Goal: Information Seeking & Learning: Find specific page/section

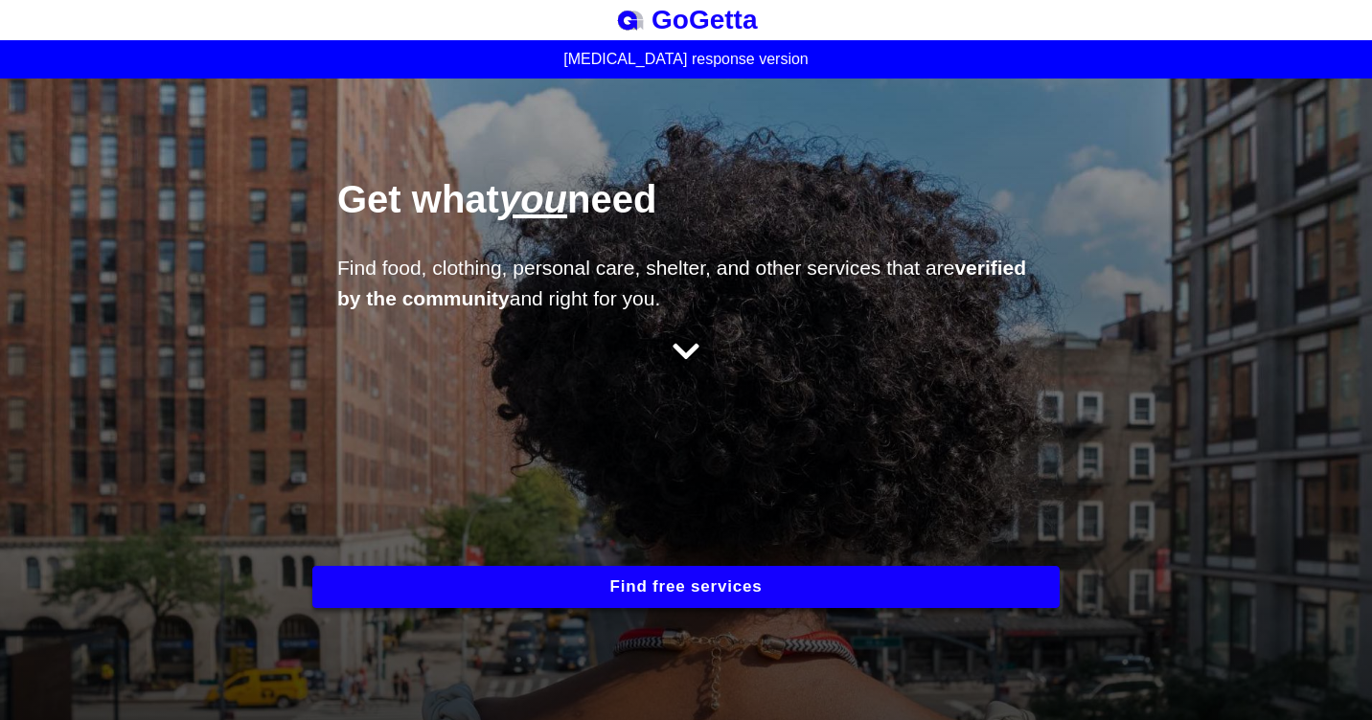
click at [622, 579] on button "Find free services" at bounding box center [685, 587] width 747 height 42
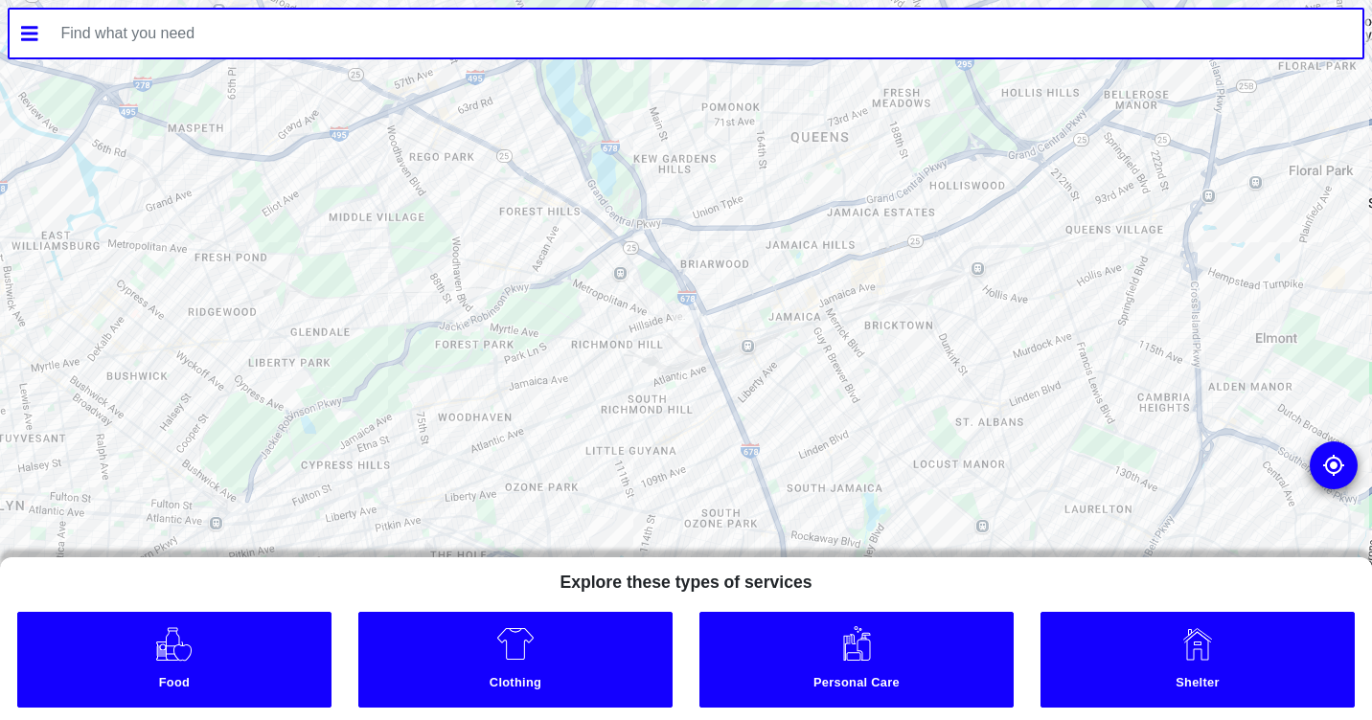
click at [476, 656] on link "Clothing" at bounding box center [515, 660] width 314 height 96
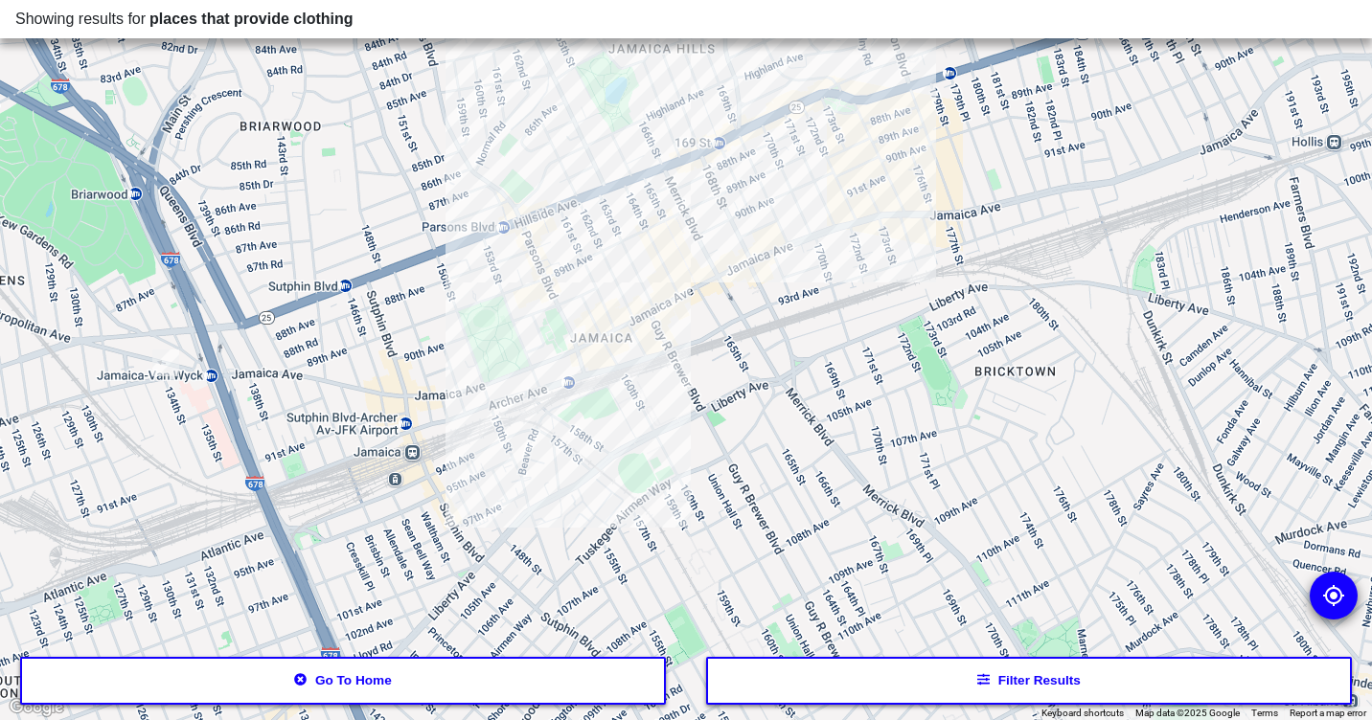
drag, startPoint x: 816, startPoint y: 311, endPoint x: 722, endPoint y: 477, distance: 190.4
click at [730, 509] on div at bounding box center [686, 360] width 1372 height 720
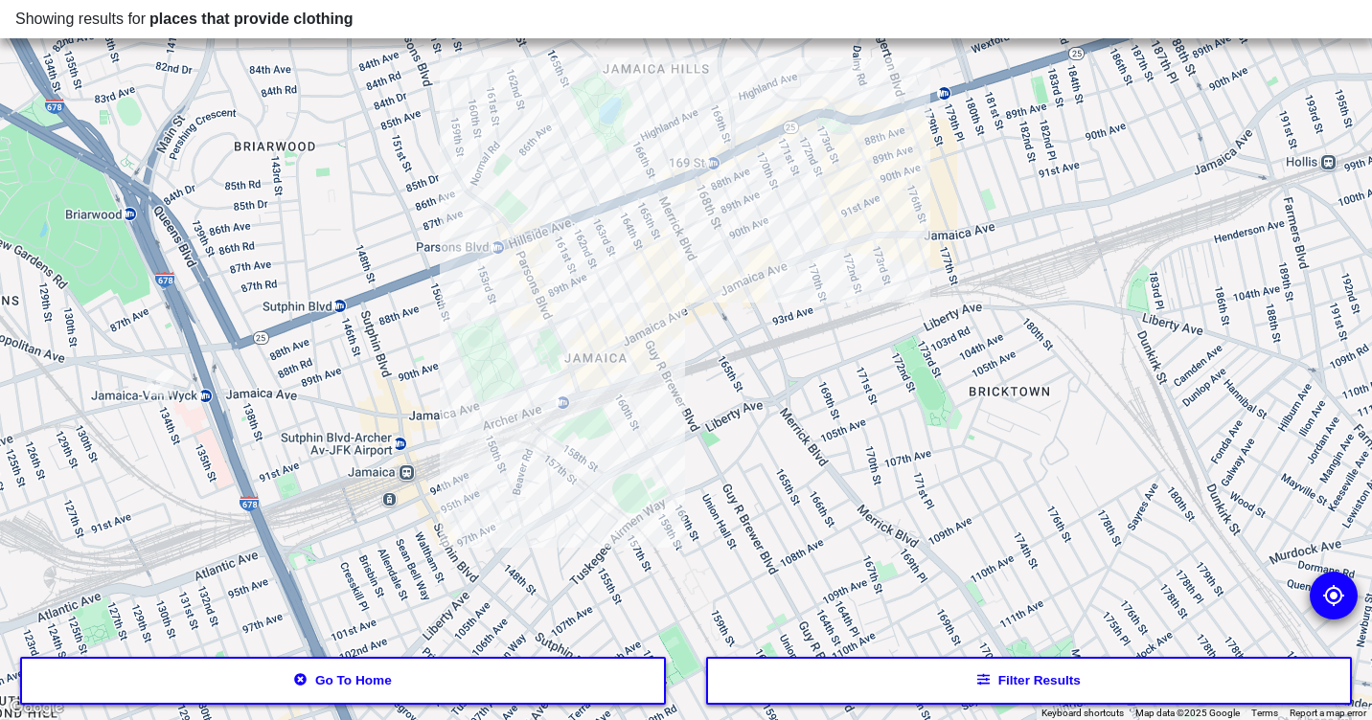
click at [641, 308] on div at bounding box center [686, 360] width 1372 height 720
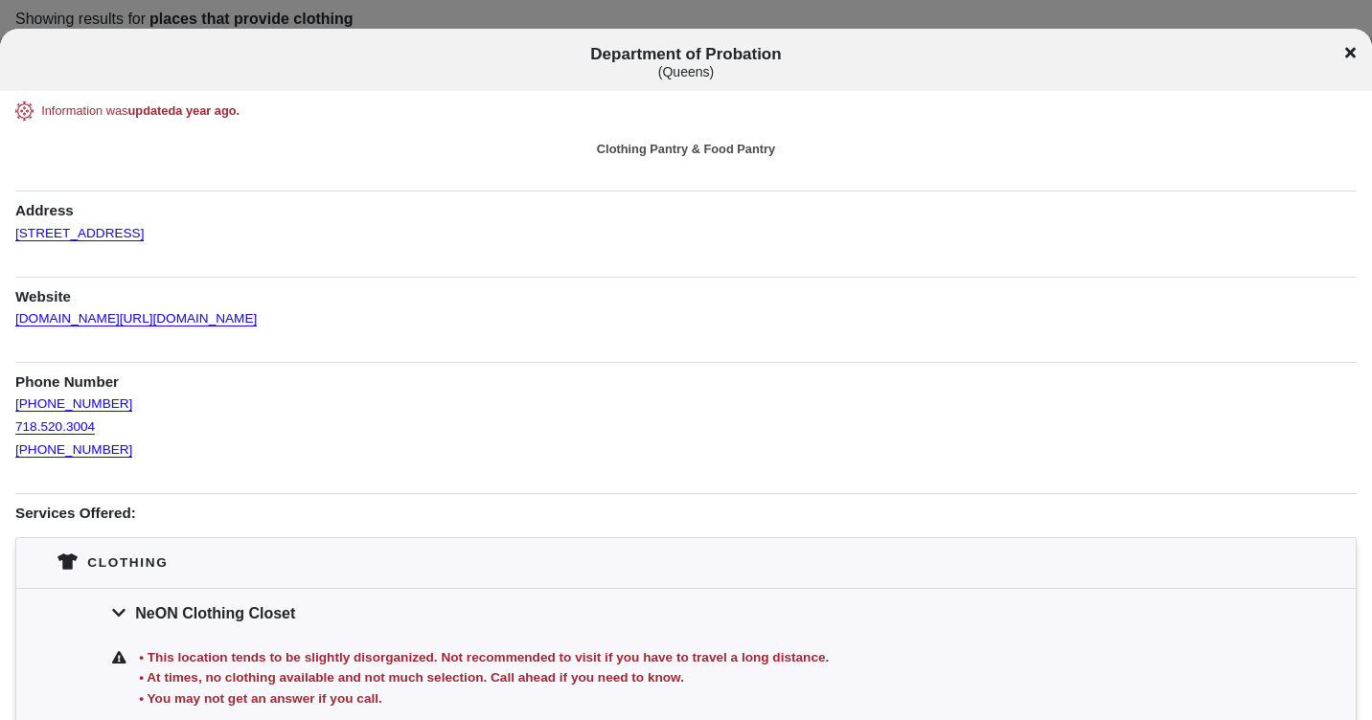
click at [1342, 50] on div "Department of Probation ( [GEOGRAPHIC_DATA] )" at bounding box center [686, 62] width 1372 height 35
drag, startPoint x: 261, startPoint y: 232, endPoint x: 374, endPoint y: 170, distance: 128.6
click at [372, 172] on div "Information was updated a year ago . Clothing Pantry & Food Pantry Address [STR…" at bounding box center [685, 602] width 1341 height 1001
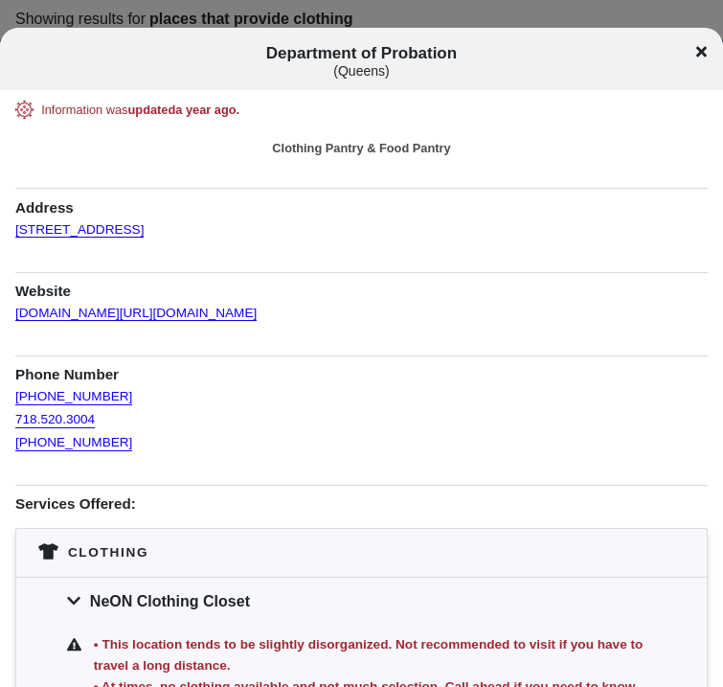
click at [699, 45] on icon at bounding box center [701, 51] width 11 height 15
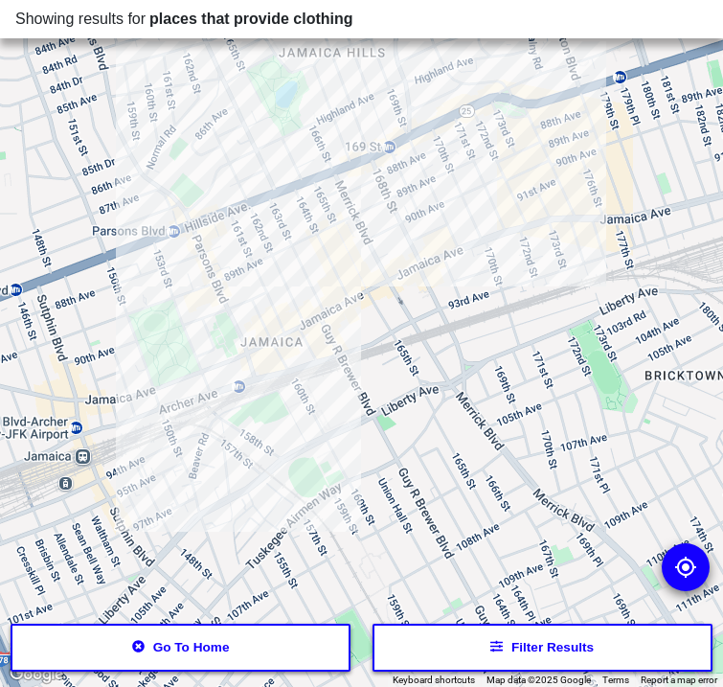
click at [384, 259] on div at bounding box center [361, 343] width 723 height 687
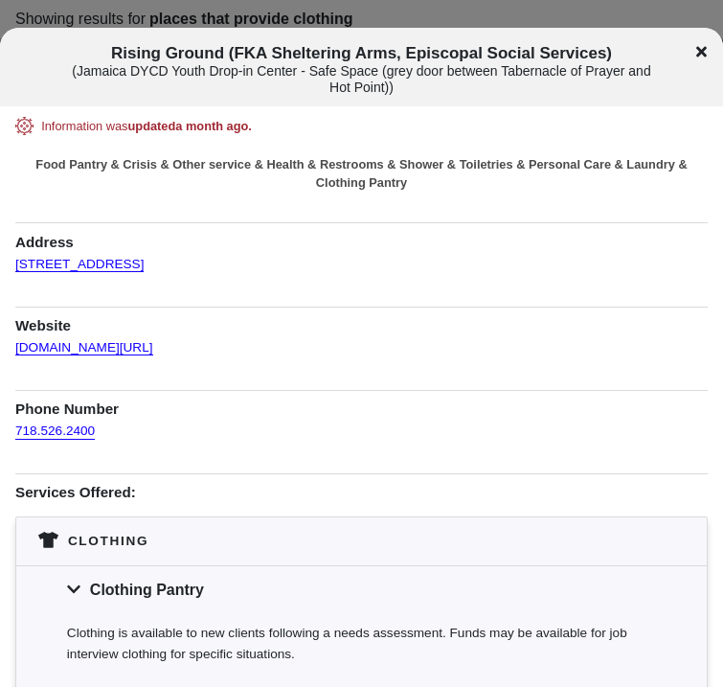
drag, startPoint x: 215, startPoint y: 268, endPoint x: 305, endPoint y: 222, distance: 101.1
click at [305, 222] on h1 "Address" at bounding box center [361, 237] width 692 height 30
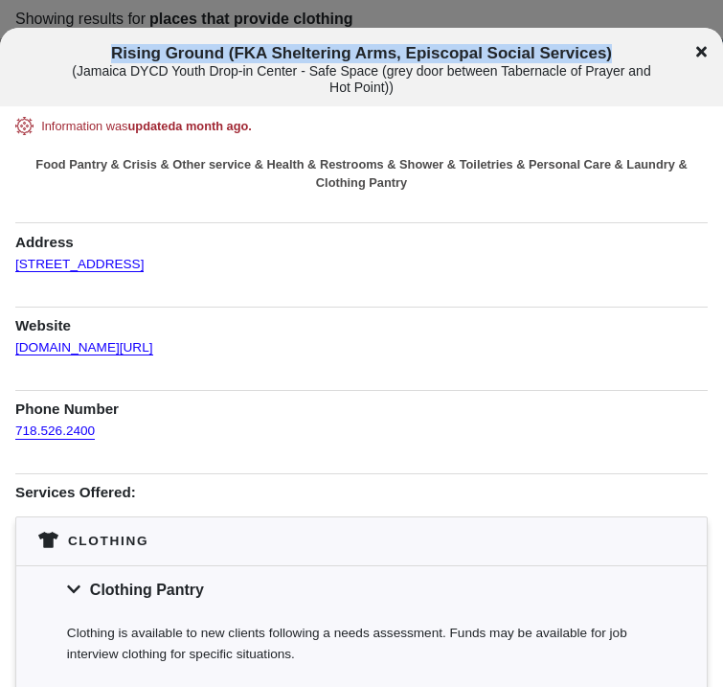
drag, startPoint x: 111, startPoint y: 51, endPoint x: 642, endPoint y: 57, distance: 530.7
click at [642, 57] on h1 "Rising Ground (FKA Sheltering Arms, Episcopal Social Services) ( Jamaica DYCD Y…" at bounding box center [361, 70] width 601 height 52
drag, startPoint x: 642, startPoint y: 57, endPoint x: 556, endPoint y: 45, distance: 86.1
copy span "Rising Ground (FKA Sheltering Arms, Episcopal Social Services)"
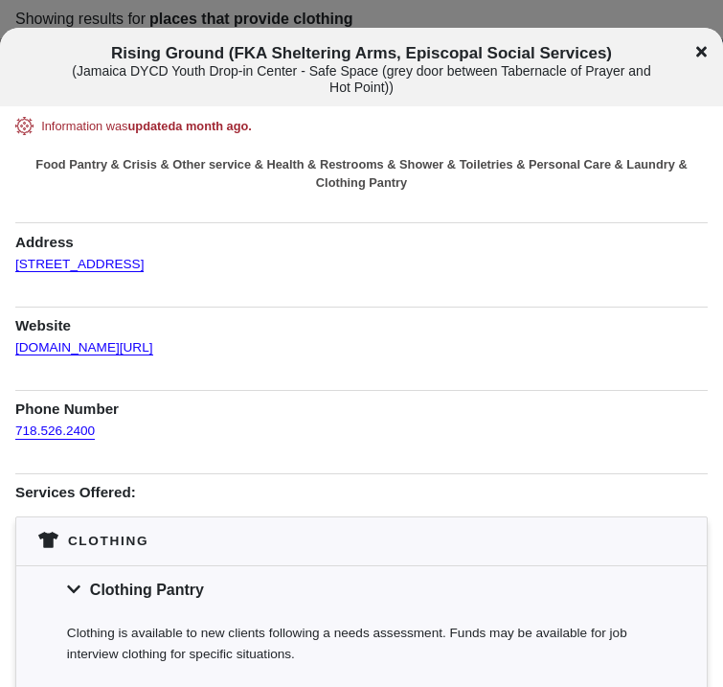
drag, startPoint x: 130, startPoint y: 265, endPoint x: 380, endPoint y: 242, distance: 251.0
drag, startPoint x: 209, startPoint y: 267, endPoint x: -9, endPoint y: 225, distance: 221.5
click at [0, 0] on html "Showing results for places that provide clothing ← Move left → Move right ↑ Mov…" at bounding box center [361, 0] width 723 height 0
drag, startPoint x: -9, startPoint y: 225, endPoint x: 305, endPoint y: 278, distance: 317.6
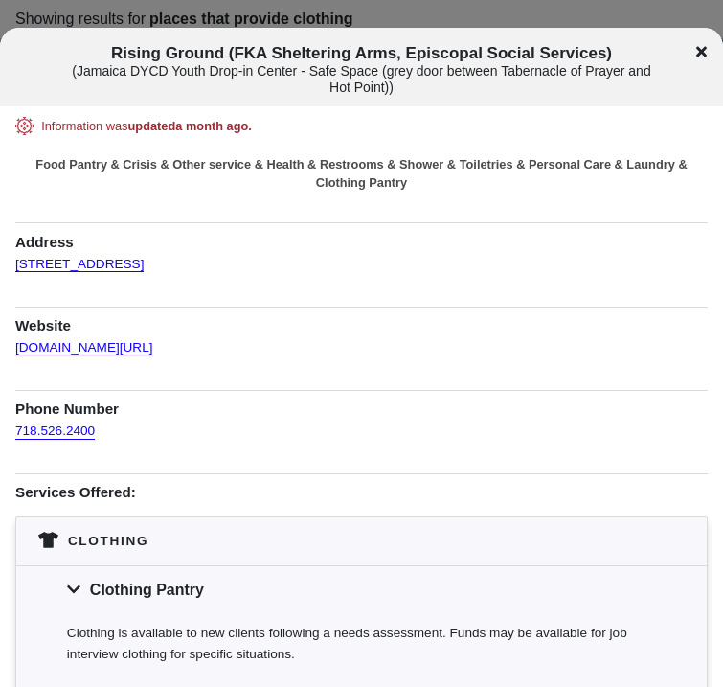
drag, startPoint x: 3, startPoint y: 268, endPoint x: 264, endPoint y: 268, distance: 261.5
drag, startPoint x: 264, startPoint y: 268, endPoint x: 184, endPoint y: 265, distance: 80.5
copy link "[STREET_ADDRESS]"
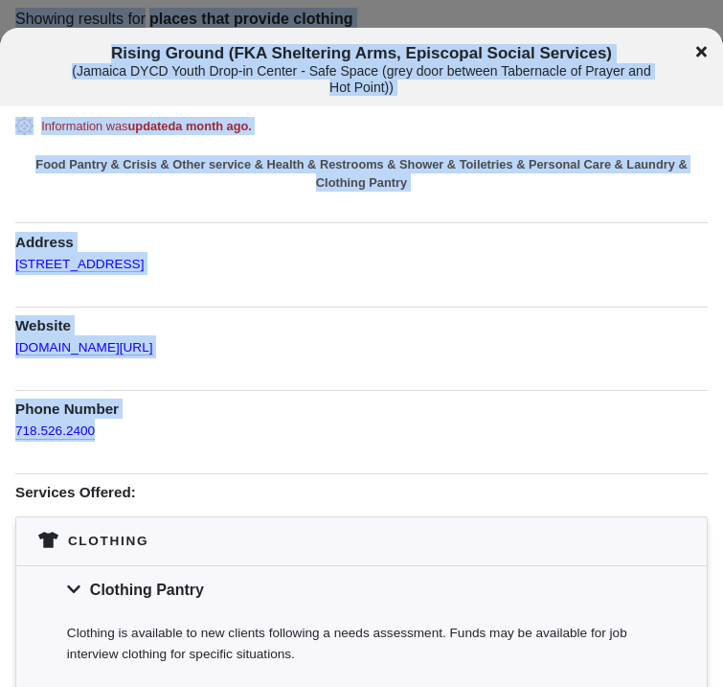
drag, startPoint x: 115, startPoint y: 427, endPoint x: -9, endPoint y: 412, distance: 124.5
click at [0, 0] on html "Showing results for places that provide clothing ← Move left → Move right ↑ Mov…" at bounding box center [361, 0] width 723 height 0
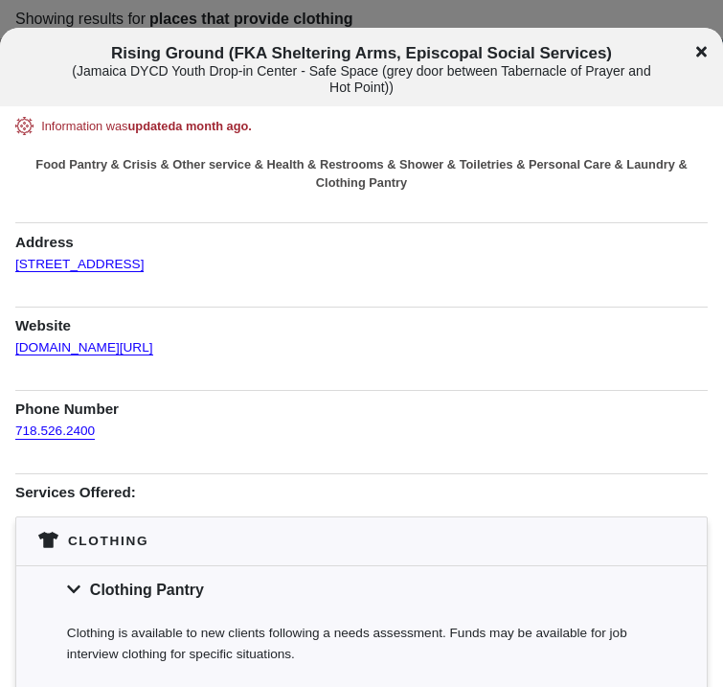
drag, startPoint x: -9, startPoint y: 412, endPoint x: 202, endPoint y: 450, distance: 214.2
drag, startPoint x: 102, startPoint y: 431, endPoint x: 3, endPoint y: 422, distance: 99.0
drag, startPoint x: 3, startPoint y: 422, endPoint x: 35, endPoint y: 424, distance: 32.6
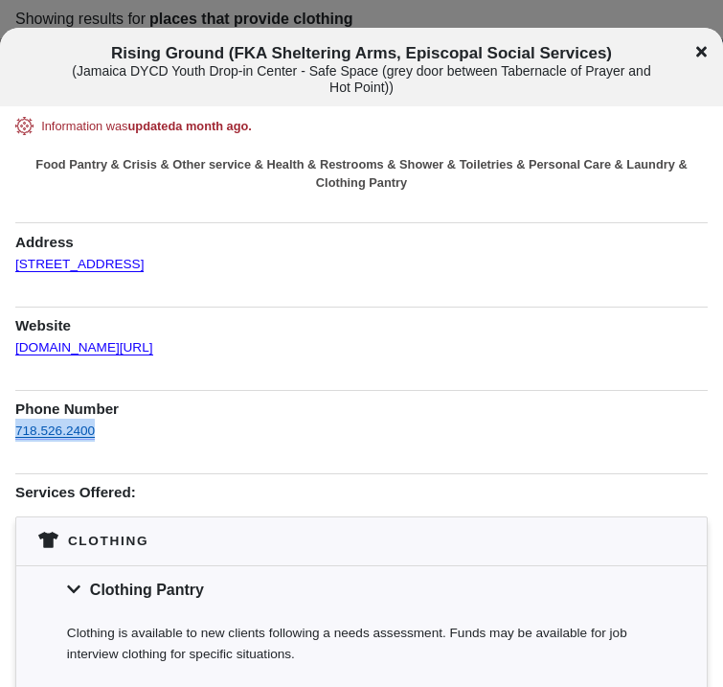
copy link "718.526.2400"
click at [695, 47] on div "Rising Ground (FKA Sheltering Arms, Episcopal Social Services) ( Jamaica DYCD Y…" at bounding box center [361, 70] width 723 height 52
click at [698, 49] on icon at bounding box center [701, 51] width 11 height 11
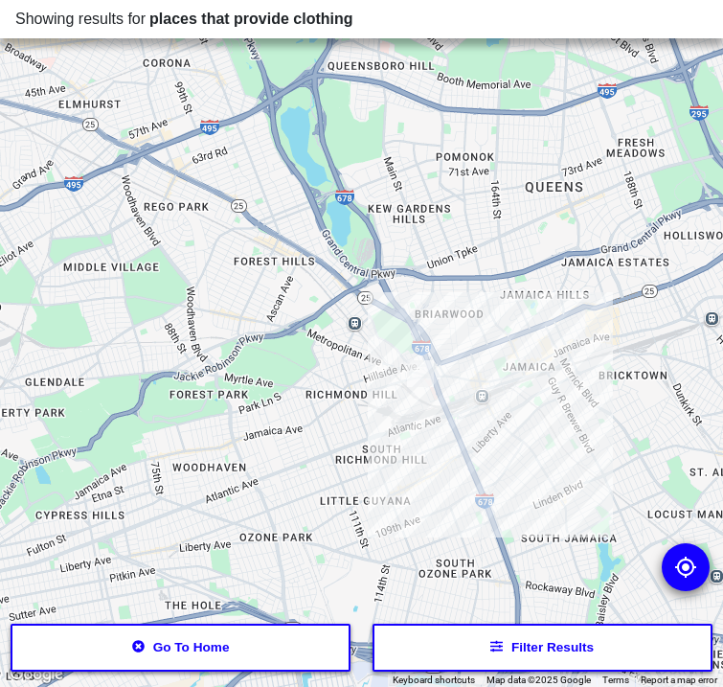
drag, startPoint x: 150, startPoint y: 417, endPoint x: 420, endPoint y: 356, distance: 276.8
click at [420, 356] on div at bounding box center [361, 343] width 723 height 687
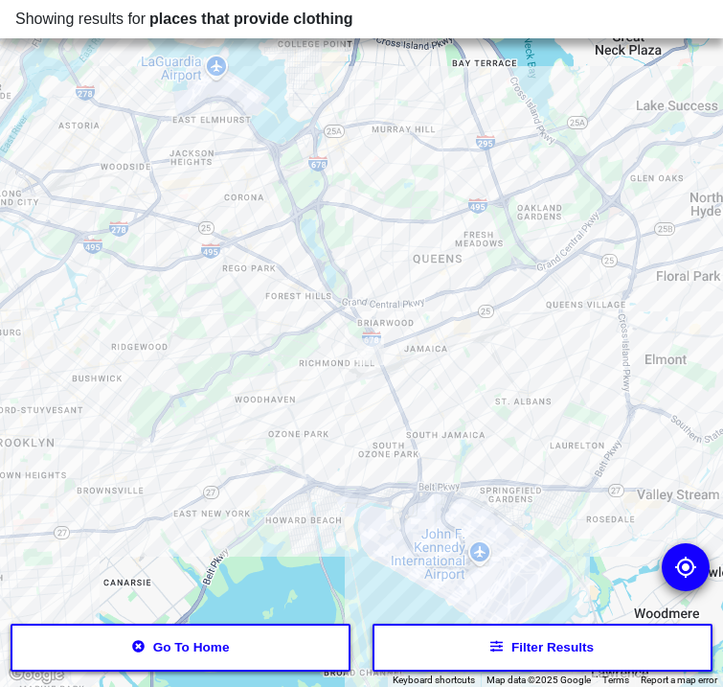
drag, startPoint x: 484, startPoint y: 345, endPoint x: 379, endPoint y: 354, distance: 104.8
click at [379, 354] on img at bounding box center [370, 351] width 27 height 27
click at [644, 294] on div at bounding box center [361, 343] width 723 height 687
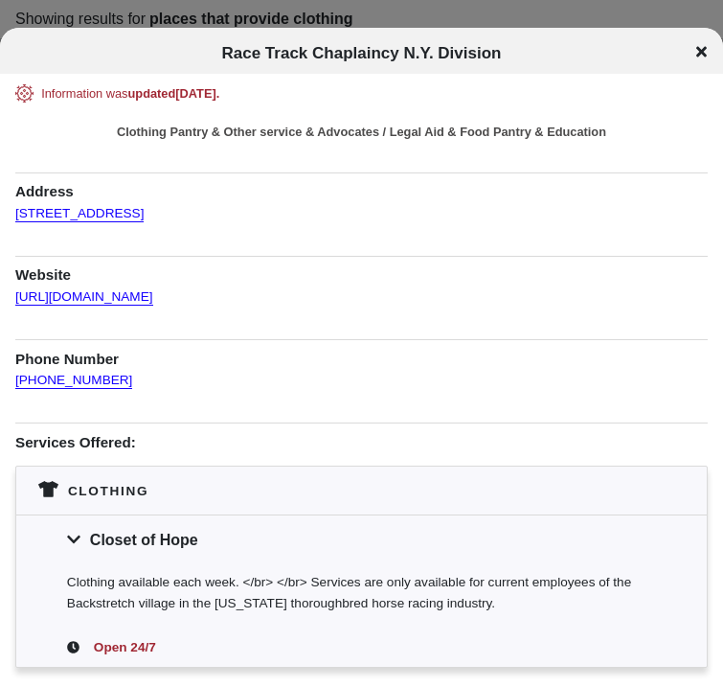
drag, startPoint x: 117, startPoint y: 300, endPoint x: 206, endPoint y: 281, distance: 91.1
click at [206, 281] on h1 "Website" at bounding box center [361, 271] width 692 height 30
click at [705, 47] on icon at bounding box center [701, 51] width 11 height 11
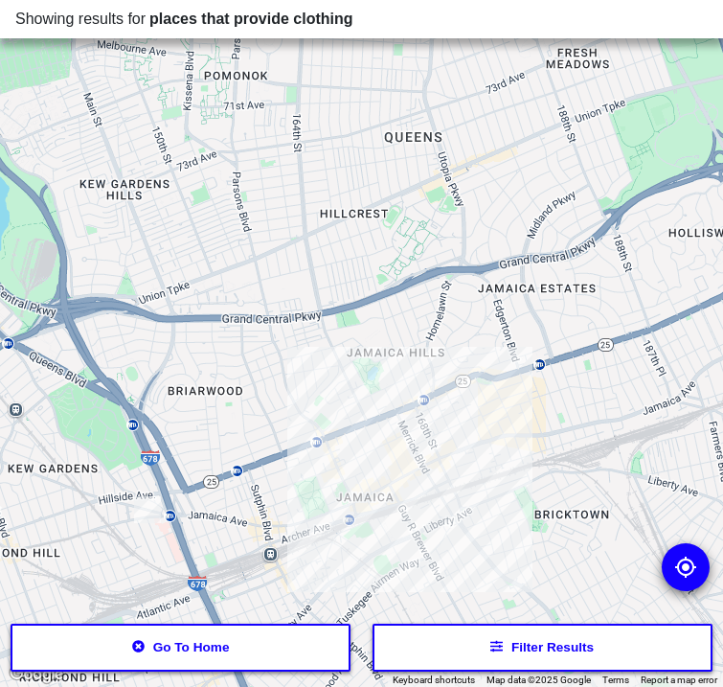
click at [417, 449] on div at bounding box center [361, 343] width 723 height 687
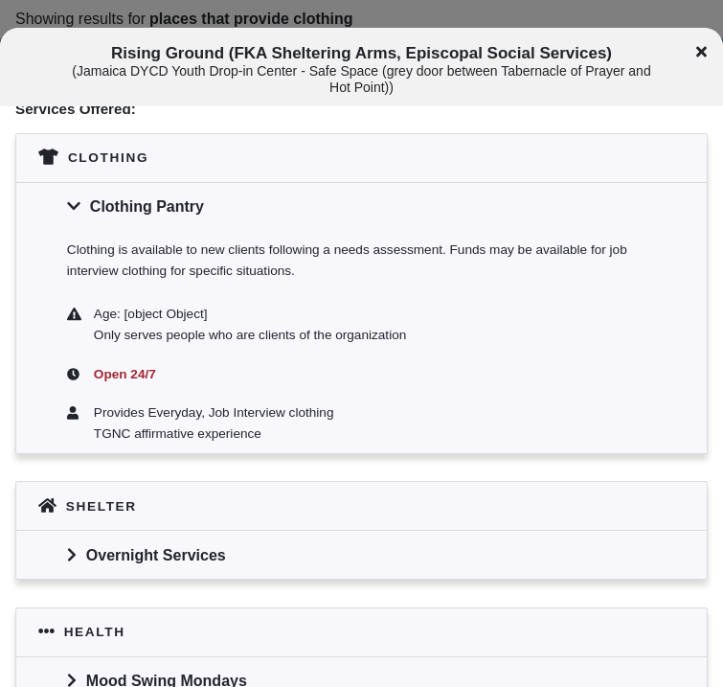
scroll to position [287, 0]
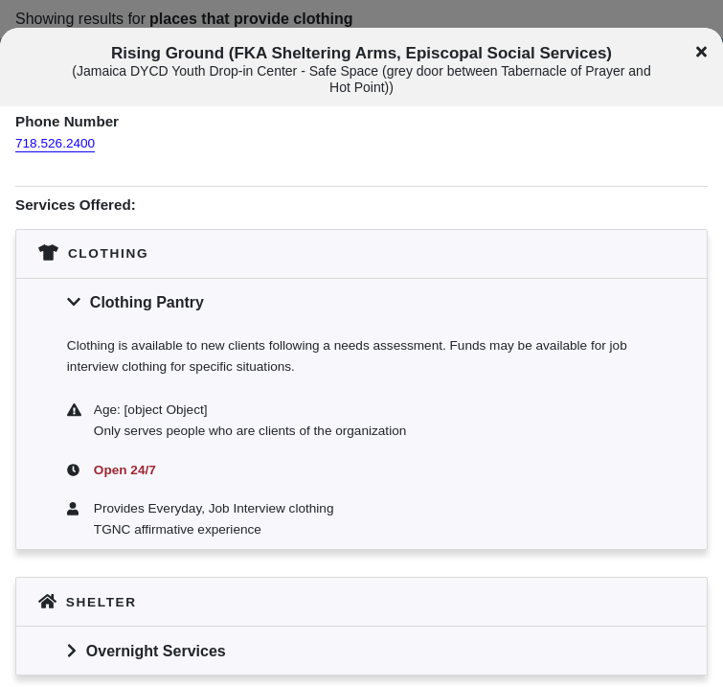
click at [694, 48] on div "Rising Ground (FKA Sheltering Arms, Episcopal Social Services) ( Jamaica DYCD Y…" at bounding box center [361, 70] width 723 height 52
click at [697, 49] on icon at bounding box center [701, 51] width 11 height 11
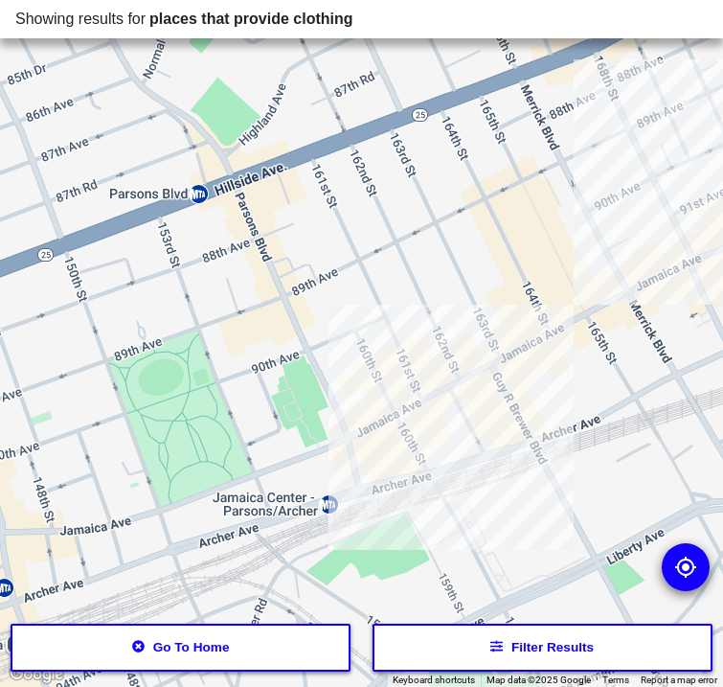
click at [488, 350] on div at bounding box center [361, 343] width 723 height 687
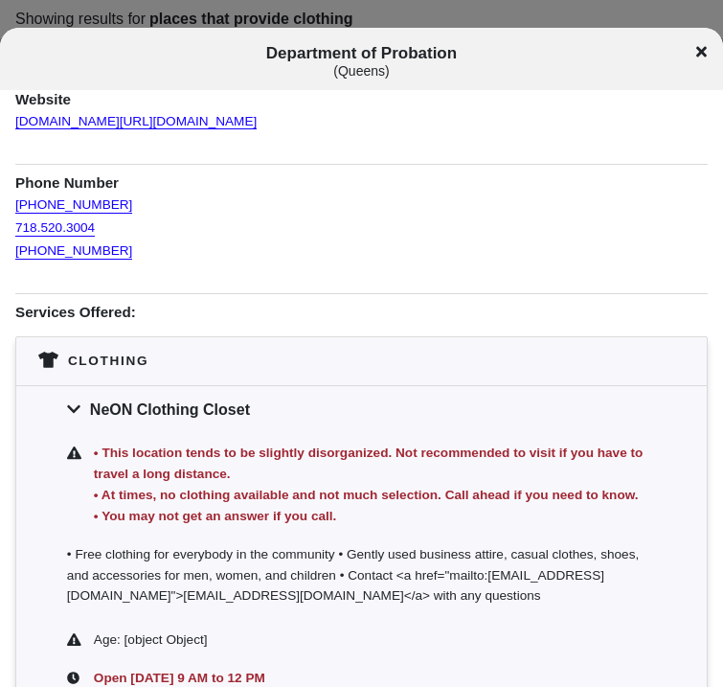
scroll to position [287, 0]
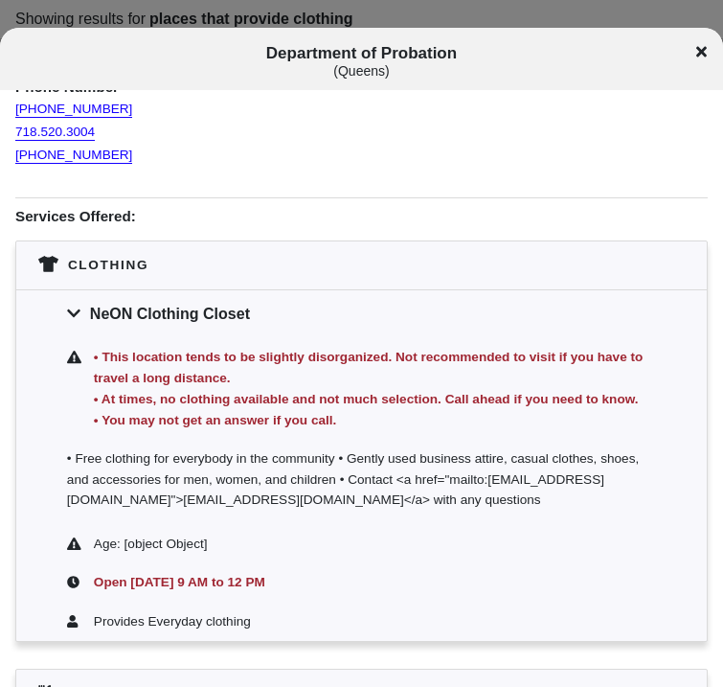
drag, startPoint x: 92, startPoint y: 602, endPoint x: 285, endPoint y: 604, distance: 193.5
click at [285, 593] on div "Open [DATE] 9 AM to 12 PM" at bounding box center [373, 582] width 566 height 21
drag, startPoint x: 285, startPoint y: 604, endPoint x: 261, endPoint y: 601, distance: 24.1
copy div "Open [DATE] 9 AM to 12 PM"
click at [696, 54] on icon at bounding box center [701, 51] width 11 height 15
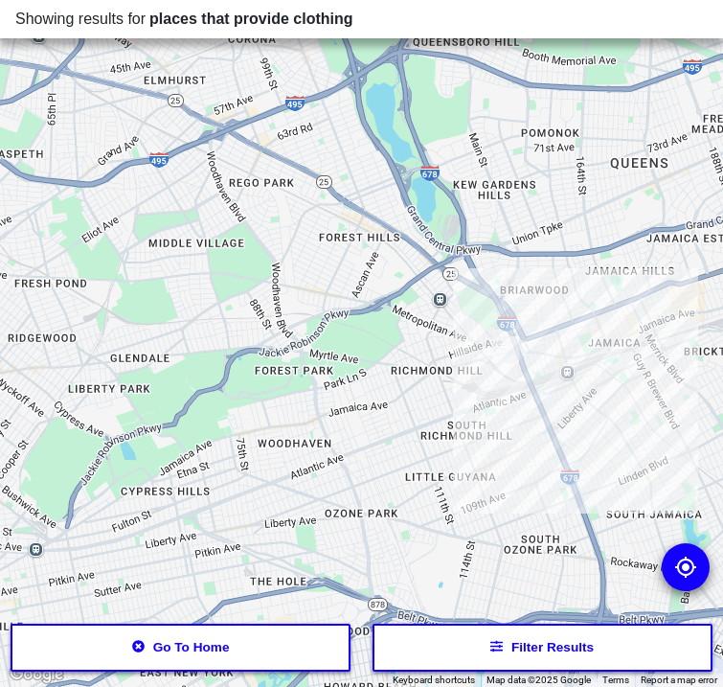
drag, startPoint x: 216, startPoint y: 340, endPoint x: 487, endPoint y: 290, distance: 275.6
click at [556, 329] on div at bounding box center [361, 343] width 723 height 687
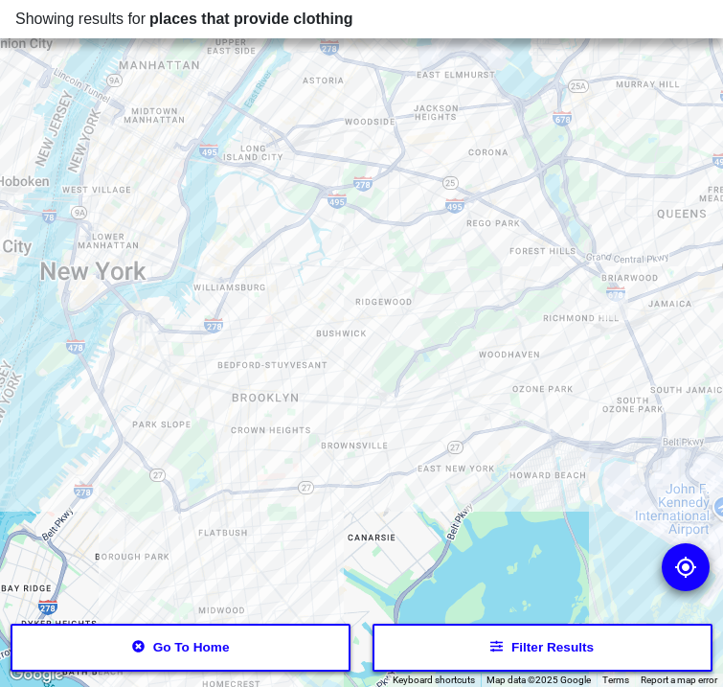
drag, startPoint x: 325, startPoint y: 273, endPoint x: 416, endPoint y: 270, distance: 91.0
click at [416, 270] on div at bounding box center [361, 343] width 723 height 687
click at [374, 385] on div at bounding box center [361, 343] width 723 height 687
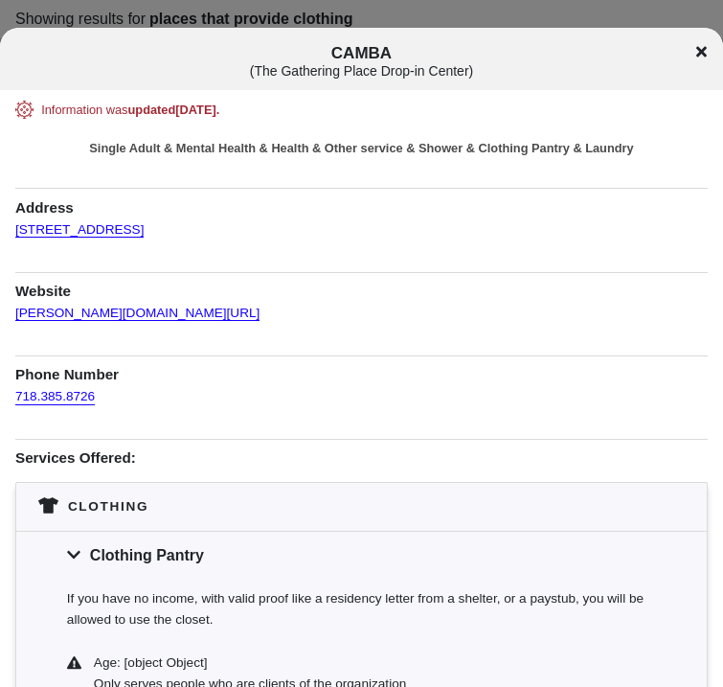
drag, startPoint x: 229, startPoint y: 462, endPoint x: 233, endPoint y: 437, distance: 25.2
drag, startPoint x: 328, startPoint y: 50, endPoint x: 424, endPoint y: 51, distance: 96.7
click at [424, 51] on h1 "[PERSON_NAME] ( The Gathering Place Drop-in Center )" at bounding box center [361, 61] width 601 height 35
drag, startPoint x: 424, startPoint y: 51, endPoint x: 360, endPoint y: 50, distance: 64.2
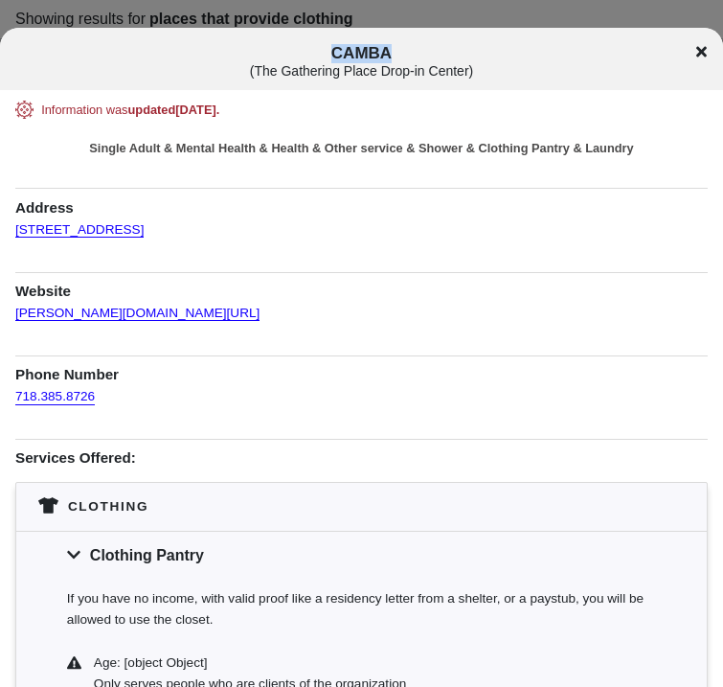
copy span "CAMBA"
drag, startPoint x: 82, startPoint y: 225, endPoint x: 332, endPoint y: 241, distance: 250.5
drag, startPoint x: 242, startPoint y: 232, endPoint x: -9, endPoint y: 229, distance: 251.0
click at [0, 0] on html "Showing results for places that provide clothing ← Move left → Move right ↑ Mov…" at bounding box center [361, 0] width 723 height 0
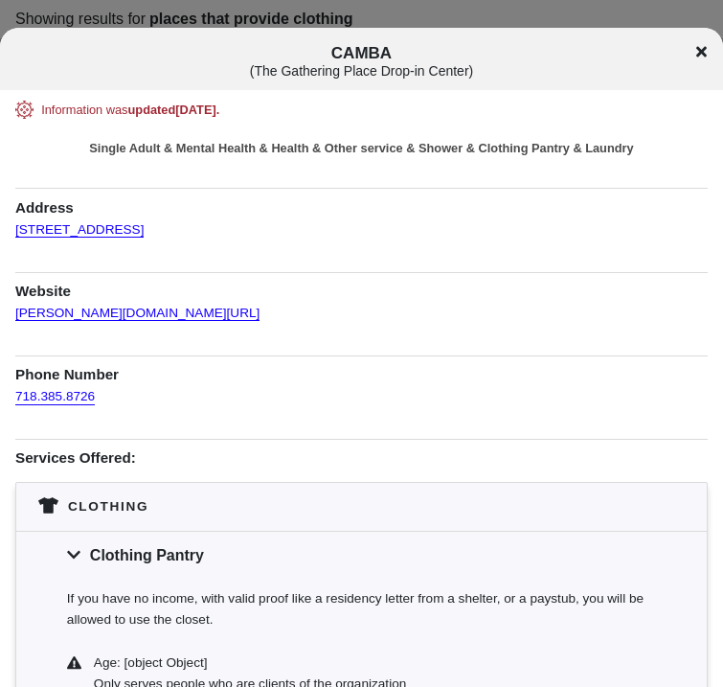
drag, startPoint x: 238, startPoint y: 232, endPoint x: 7, endPoint y: 232, distance: 231.8
drag, startPoint x: 7, startPoint y: 232, endPoint x: 63, endPoint y: 229, distance: 56.6
copy link "[STREET_ADDRESS]"
